Goal: Task Accomplishment & Management: Manage account settings

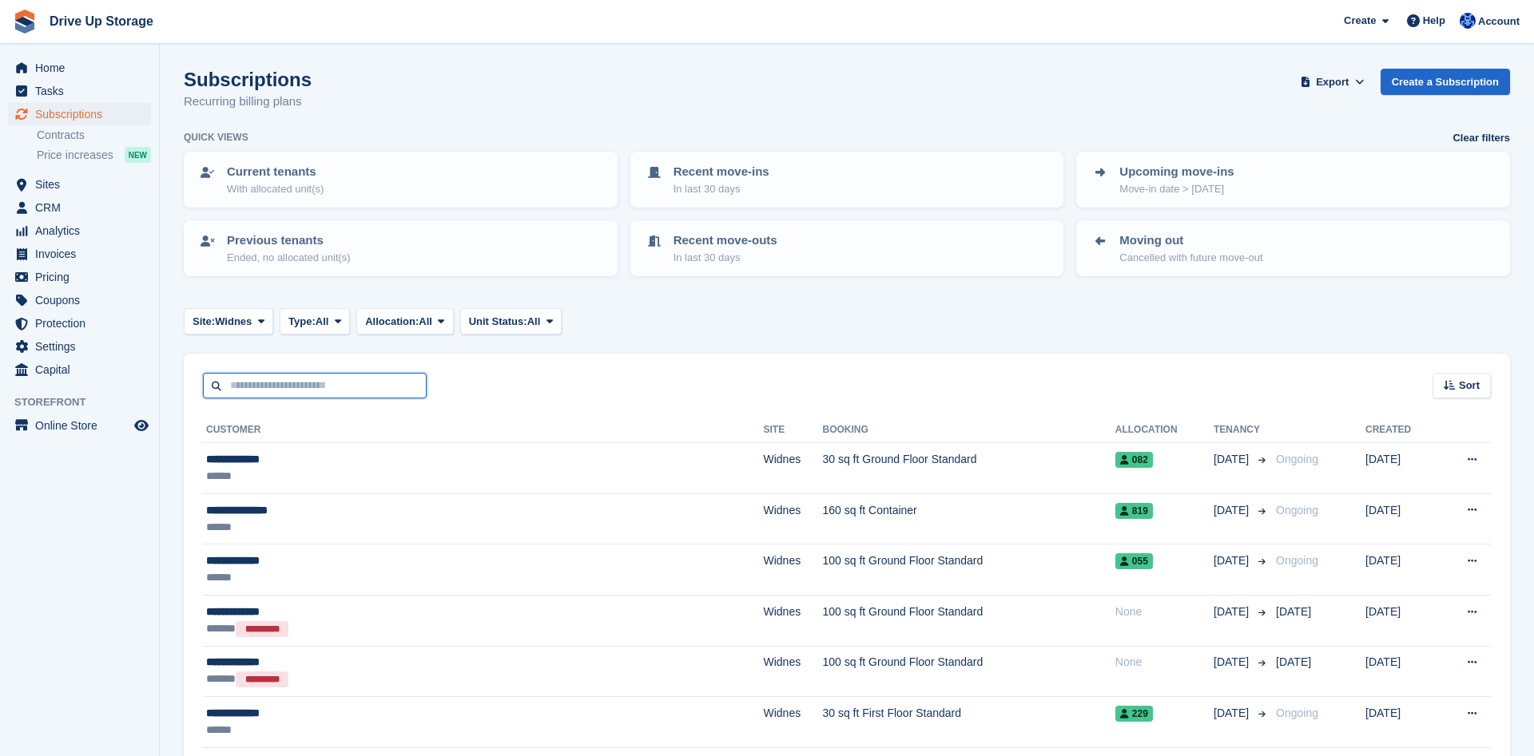
click at [256, 382] on input "text" at bounding box center [315, 386] width 224 height 26
type input "**********"
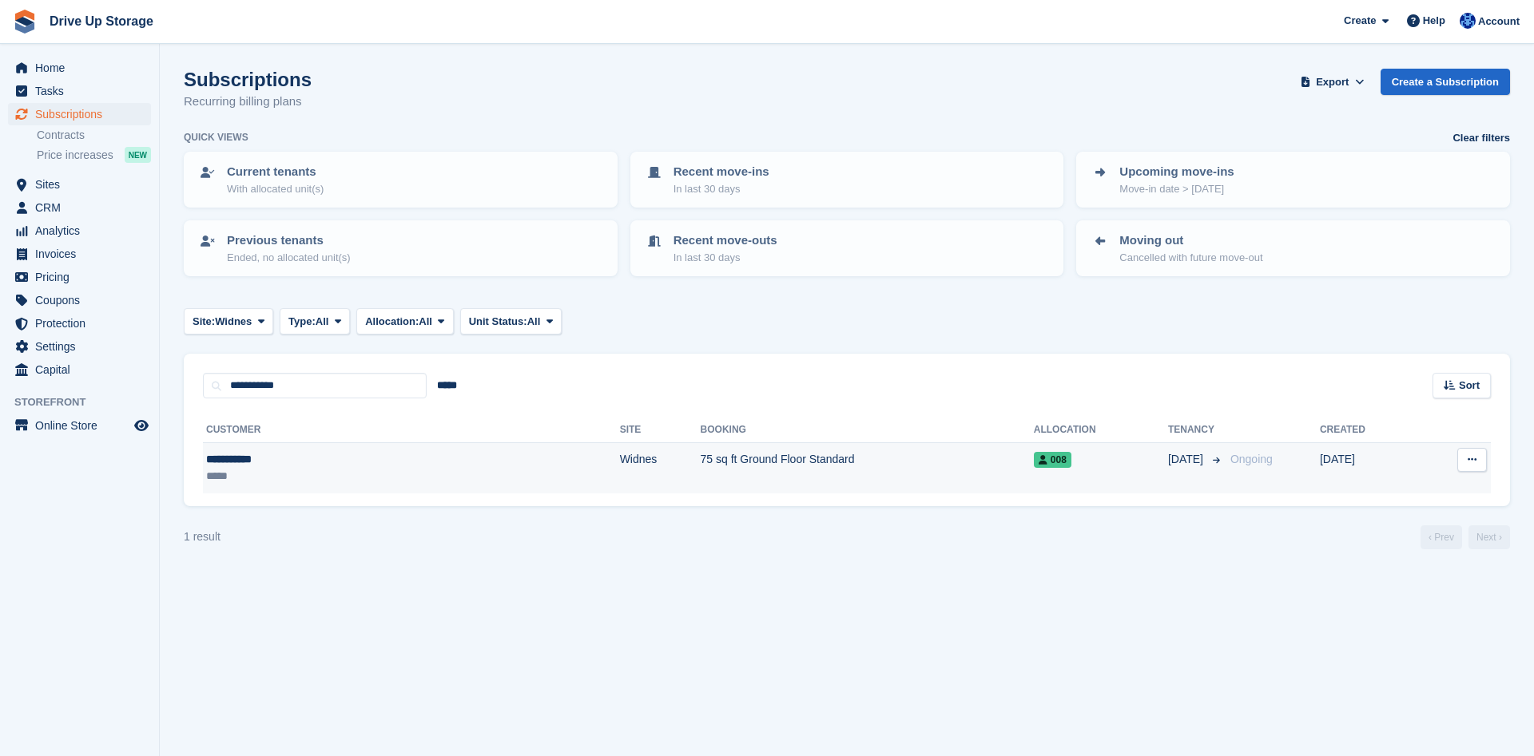
click at [249, 460] on div "**********" at bounding box center [300, 459] width 189 height 17
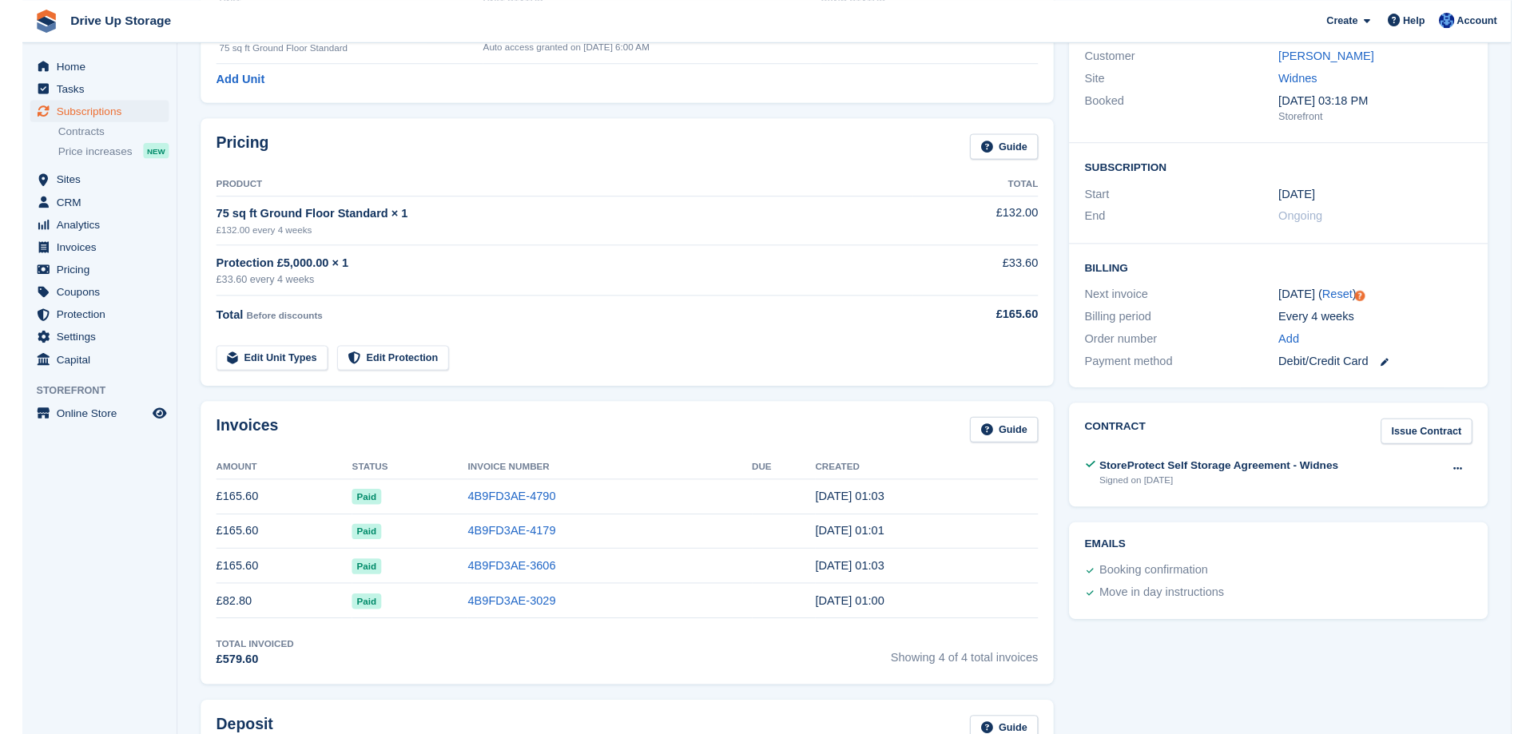
scroll to position [244, 0]
